Goal: Transaction & Acquisition: Purchase product/service

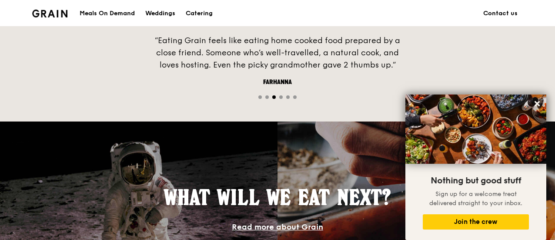
scroll to position [551, 0]
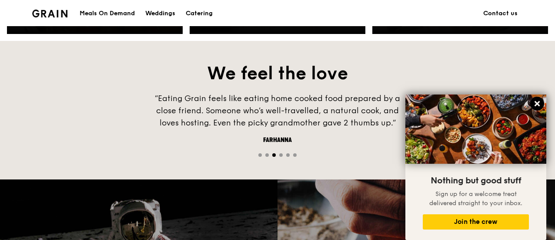
click at [537, 104] on icon at bounding box center [537, 103] width 5 height 5
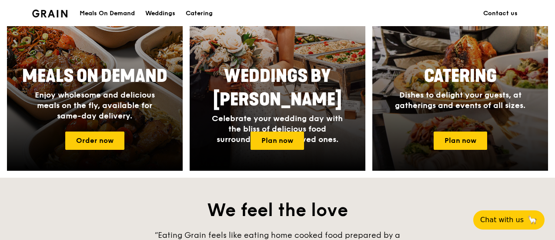
scroll to position [406, 0]
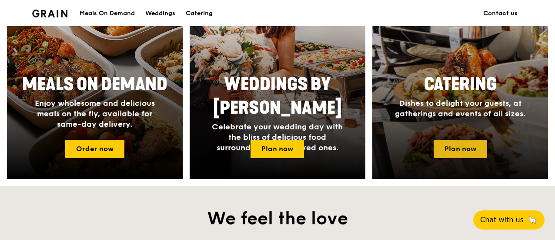
click at [469, 146] on link "Plan now" at bounding box center [461, 149] width 54 height 18
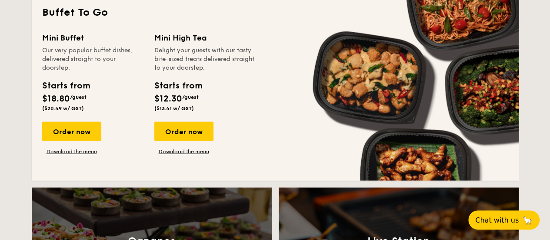
scroll to position [754, 0]
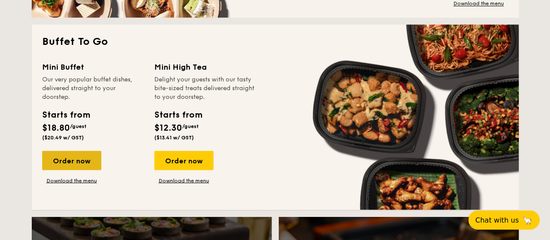
click at [73, 153] on div "Order now" at bounding box center [71, 160] width 59 height 19
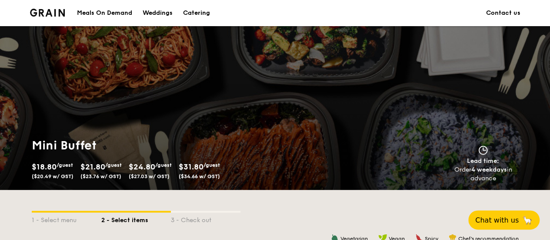
click at [97, 11] on div "Meals On Demand" at bounding box center [104, 13] width 55 height 26
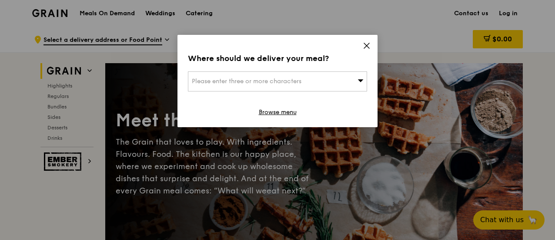
click at [368, 46] on icon at bounding box center [367, 46] width 8 height 8
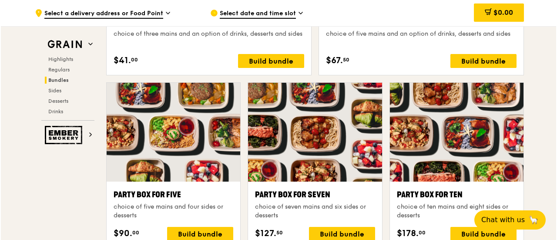
scroll to position [1711, 0]
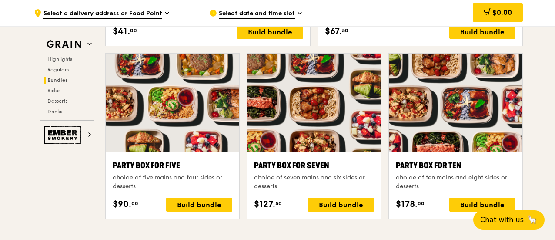
click at [451, 94] on div at bounding box center [456, 103] width 134 height 99
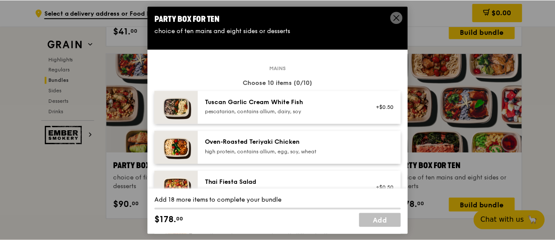
scroll to position [0, 0]
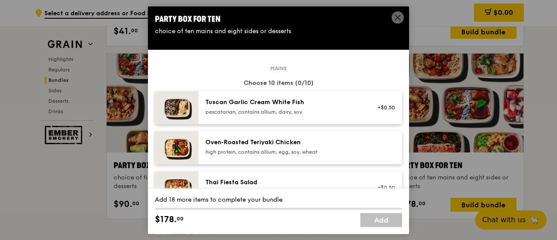
click at [398, 19] on icon at bounding box center [398, 17] width 8 height 8
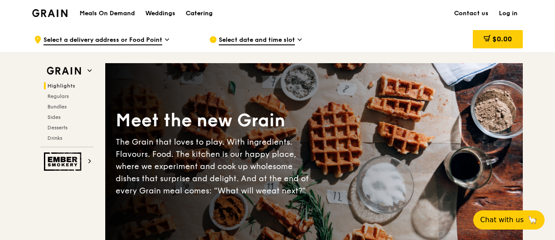
click at [202, 15] on div "Catering" at bounding box center [199, 13] width 27 height 26
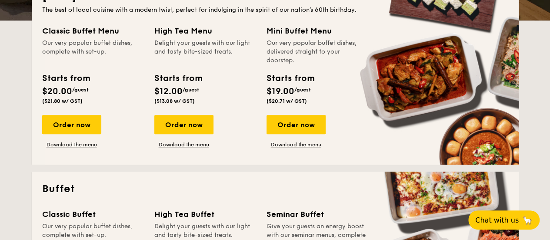
scroll to position [232, 0]
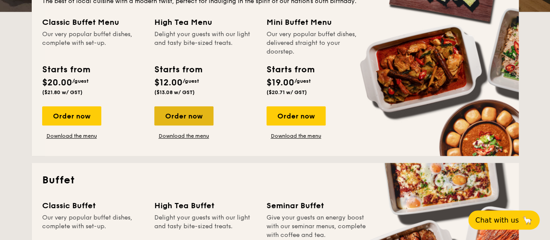
click at [195, 111] on div "Order now" at bounding box center [183, 115] width 59 height 19
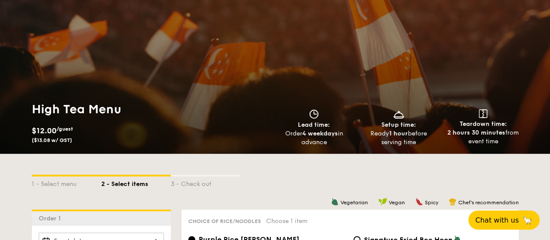
scroll to position [29, 0]
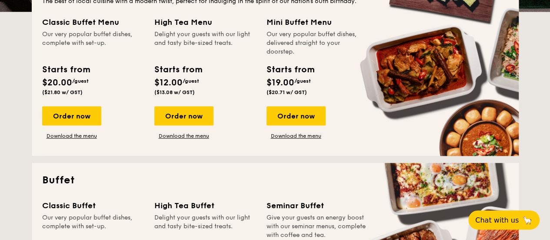
scroll to position [203, 0]
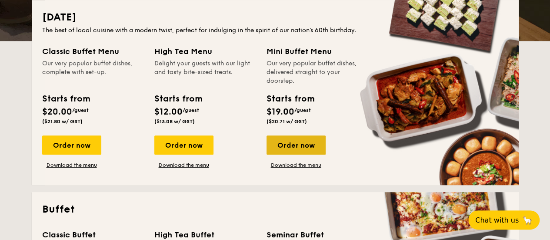
click at [305, 145] on div "Order now" at bounding box center [296, 144] width 59 height 19
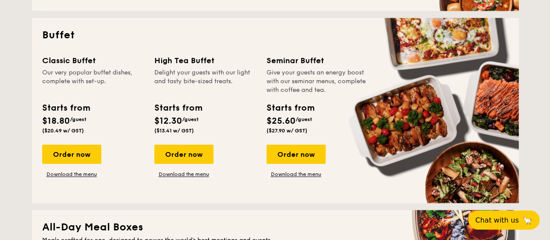
scroll to position [406, 0]
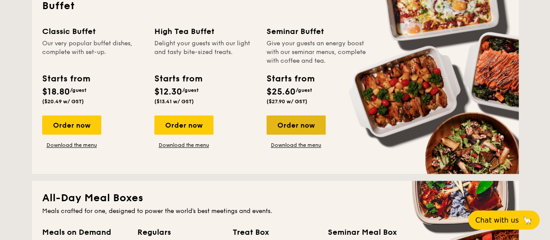
click at [314, 127] on div "Order now" at bounding box center [296, 124] width 59 height 19
